Goal: Task Accomplishment & Management: Use online tool/utility

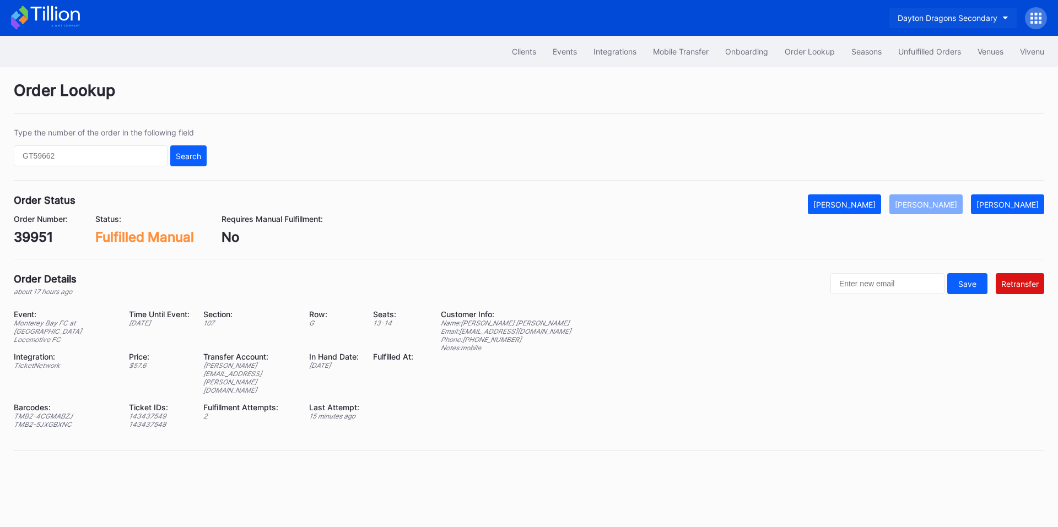
click at [930, 20] on div "Dayton Dragons Secondary" at bounding box center [947, 17] width 100 height 9
type input "yank"
click at [933, 74] on div "[PERSON_NAME] Yankees Tickets" at bounding box center [946, 69] width 140 height 20
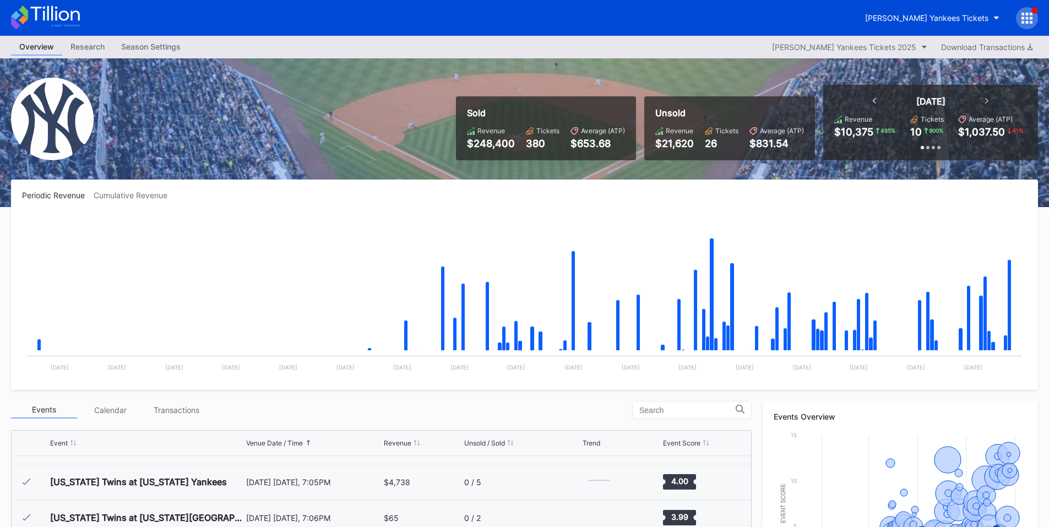
click at [1026, 18] on icon at bounding box center [1027, 18] width 3 height 3
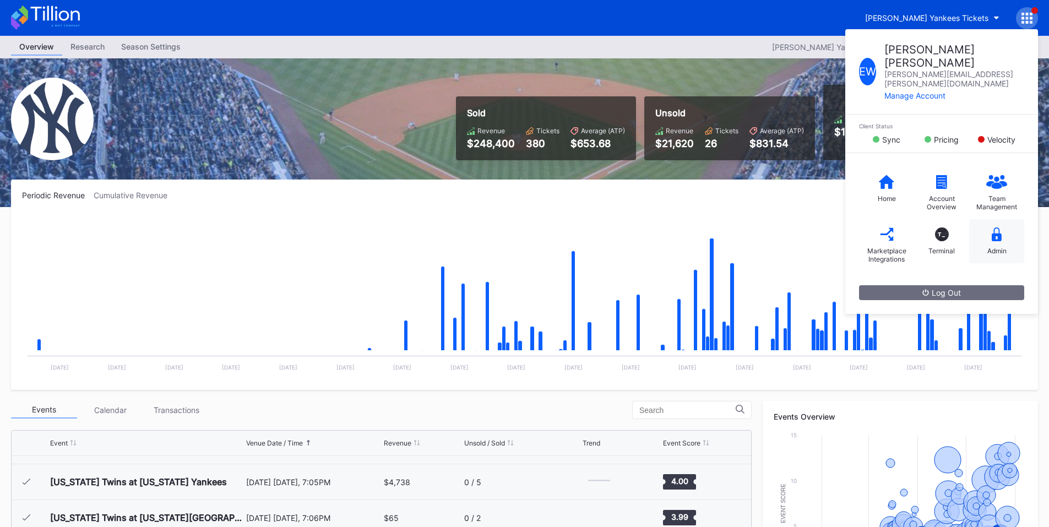
click at [1010, 229] on div "Admin" at bounding box center [996, 241] width 55 height 44
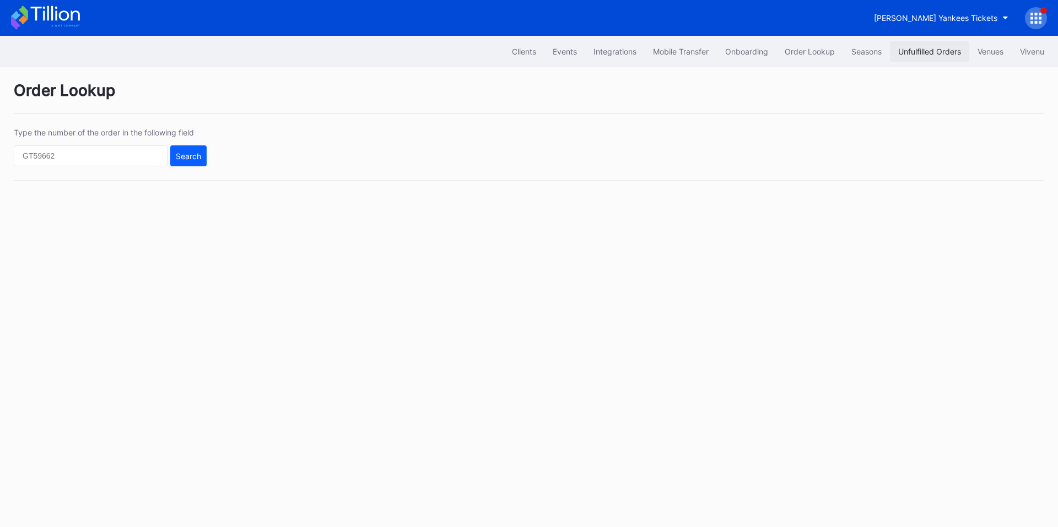
click at [907, 54] on div "Unfulfilled Orders" at bounding box center [929, 51] width 63 height 9
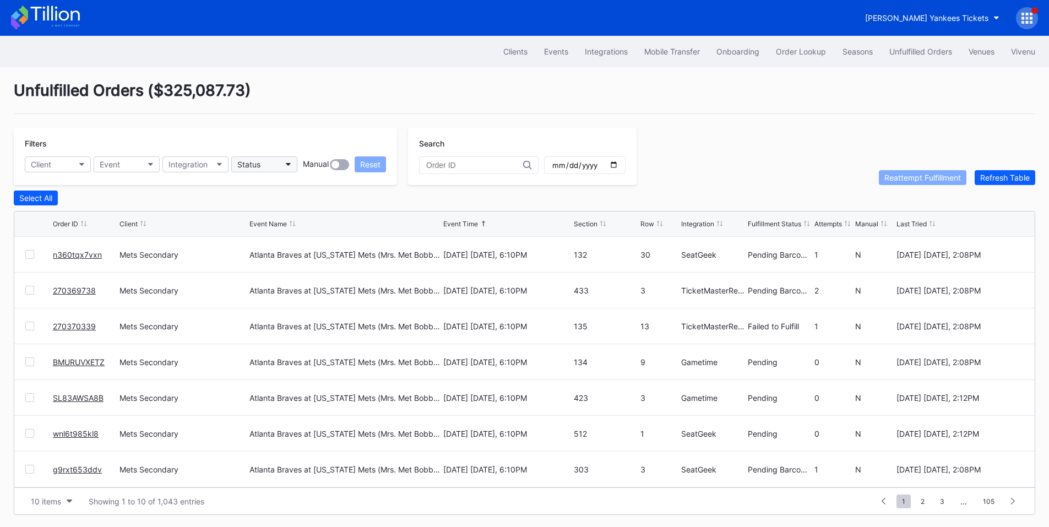
click at [261, 163] on div "Status" at bounding box center [248, 164] width 23 height 9
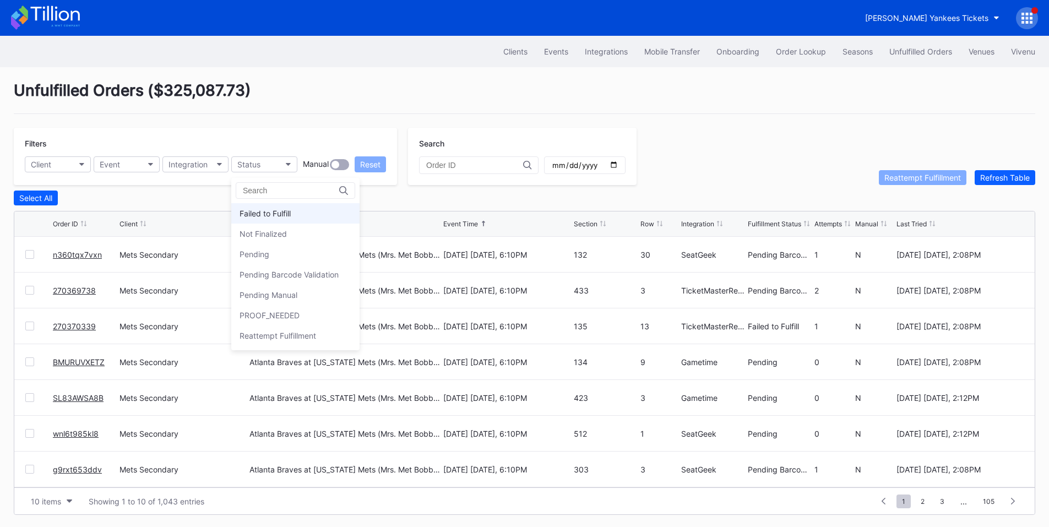
click at [274, 207] on div "Failed to Fulfill" at bounding box center [295, 213] width 128 height 20
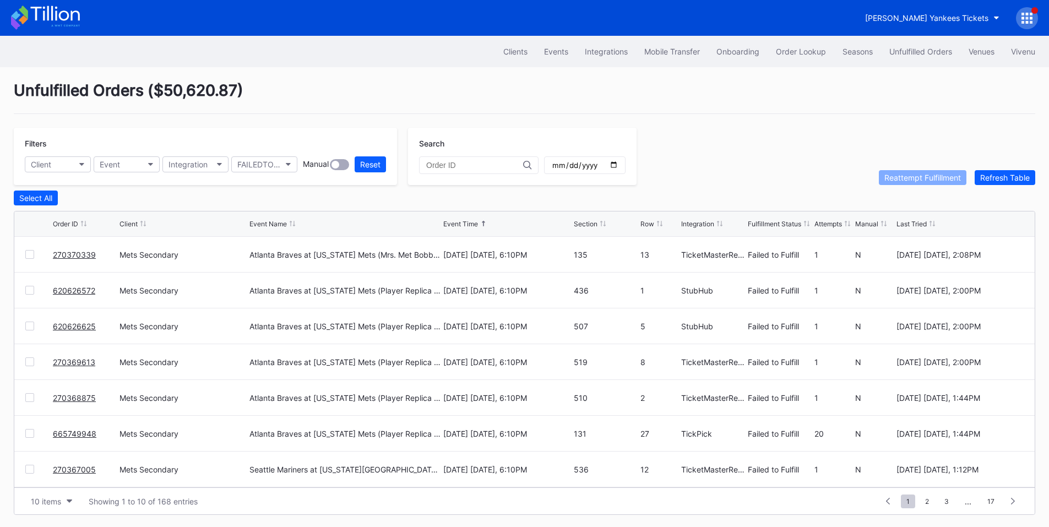
click at [30, 257] on div at bounding box center [29, 254] width 9 height 9
click at [29, 291] on div at bounding box center [29, 290] width 9 height 9
click at [33, 327] on div at bounding box center [29, 326] width 9 height 9
click at [30, 362] on div at bounding box center [29, 361] width 9 height 9
click at [32, 397] on div at bounding box center [29, 397] width 9 height 9
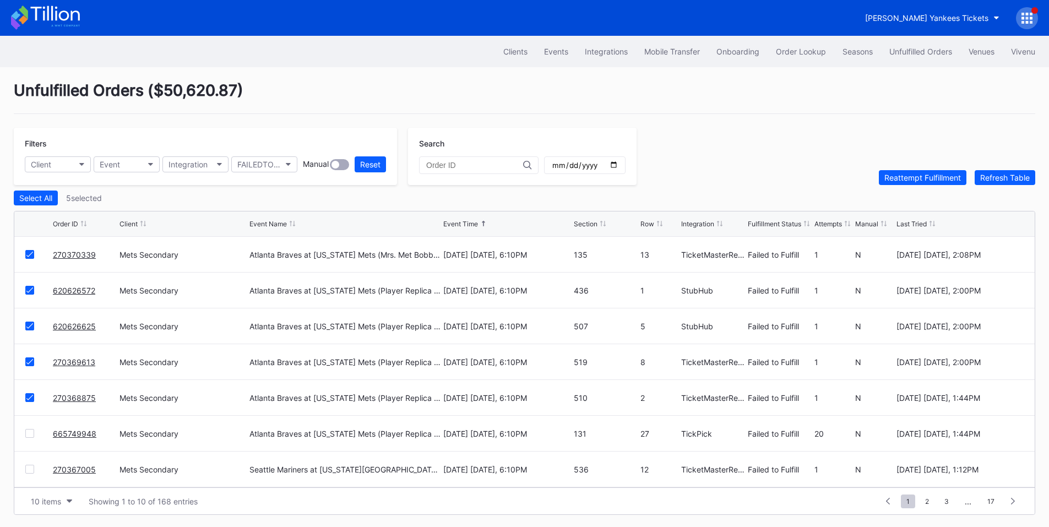
click at [28, 471] on div at bounding box center [29, 469] width 9 height 9
click at [951, 180] on div "Reattempt Fulfillment" at bounding box center [923, 177] width 77 height 9
